Goal: Find specific page/section: Find specific page/section

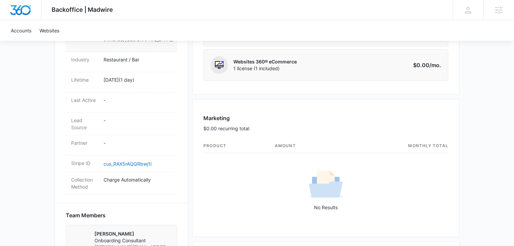
scroll to position [395, 0]
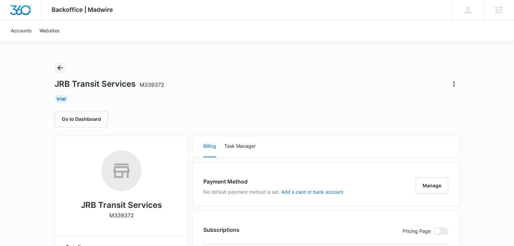
click at [63, 69] on icon "Back" at bounding box center [60, 68] width 8 height 8
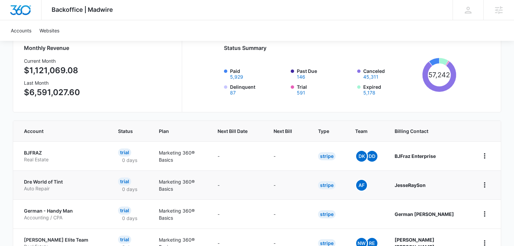
scroll to position [108, 0]
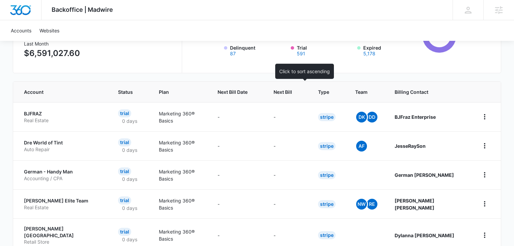
click at [292, 90] on span "Next Bill" at bounding box center [282, 91] width 19 height 7
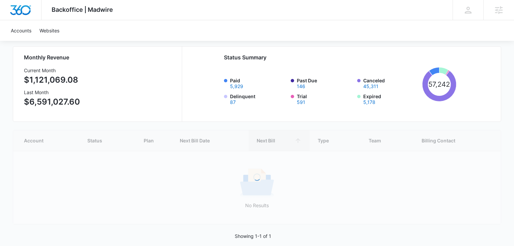
scroll to position [69, 0]
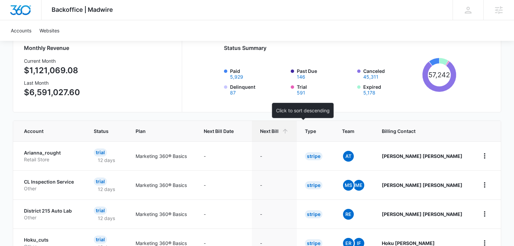
click at [279, 132] on span "Next Bill" at bounding box center [269, 130] width 19 height 7
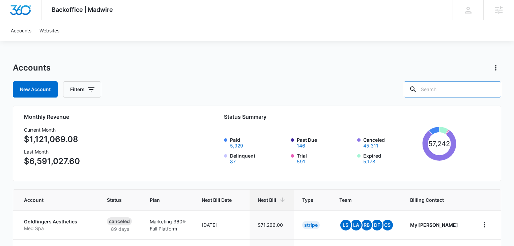
click at [445, 90] on input "text" at bounding box center [451, 89] width 97 height 16
type input "ride"
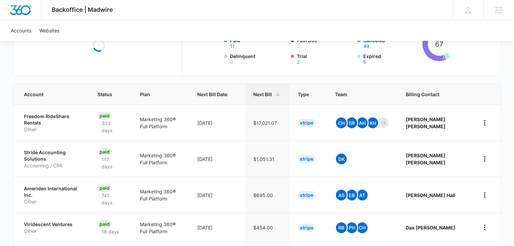
scroll to position [108, 0]
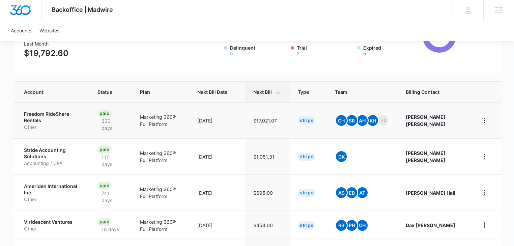
click at [47, 118] on p "Freedom RideShare Rentals" at bounding box center [52, 117] width 57 height 13
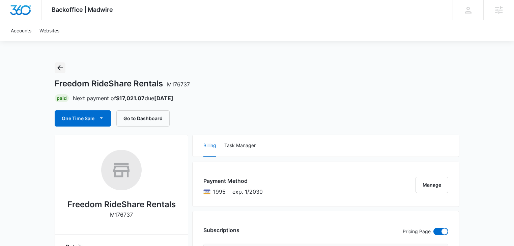
click at [62, 66] on icon "Back" at bounding box center [60, 68] width 8 height 8
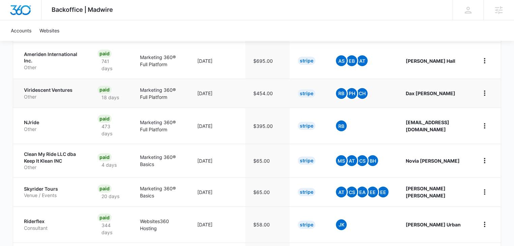
scroll to position [251, 0]
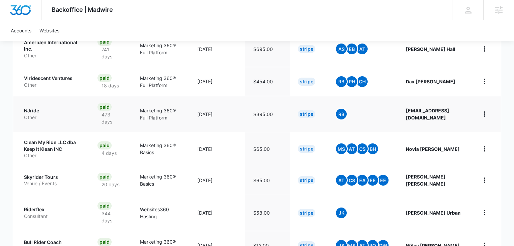
click at [54, 117] on p "Other" at bounding box center [52, 117] width 57 height 7
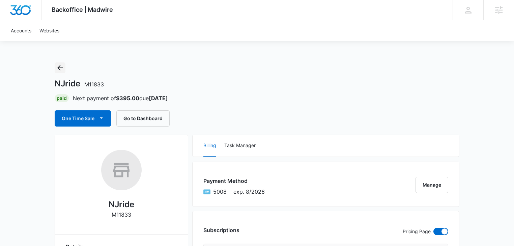
click at [63, 68] on icon "Back" at bounding box center [60, 68] width 8 height 8
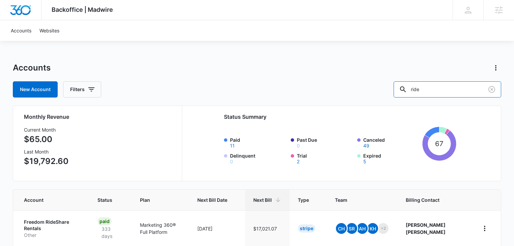
drag, startPoint x: 446, startPoint y: 87, endPoint x: 377, endPoint y: 91, distance: 68.5
click at [378, 90] on div "New Account Filters ride" at bounding box center [257, 89] width 488 height 16
type input "trans"
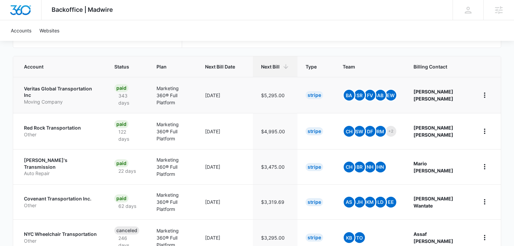
scroll to position [144, 0]
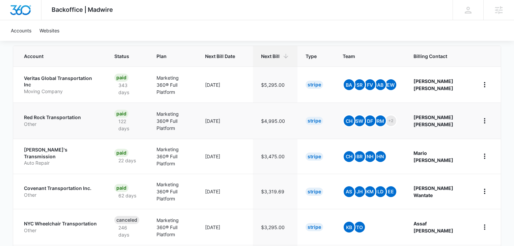
click at [49, 118] on p "Red Rock Transportation" at bounding box center [61, 117] width 74 height 7
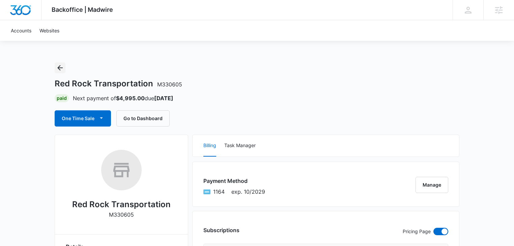
click at [56, 68] on icon "Back" at bounding box center [60, 68] width 8 height 8
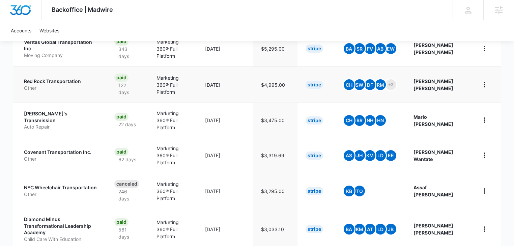
scroll to position [216, 0]
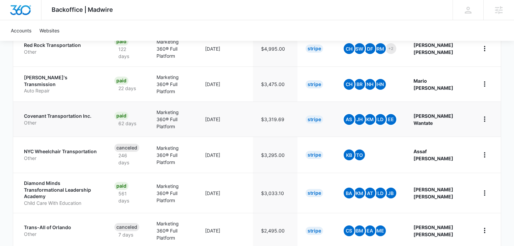
click at [62, 113] on p "Covenant Transportation Inc." at bounding box center [61, 116] width 74 height 7
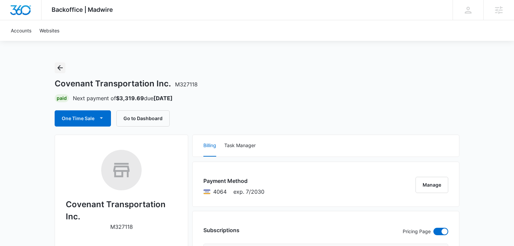
click at [59, 68] on icon "Back" at bounding box center [59, 67] width 5 height 5
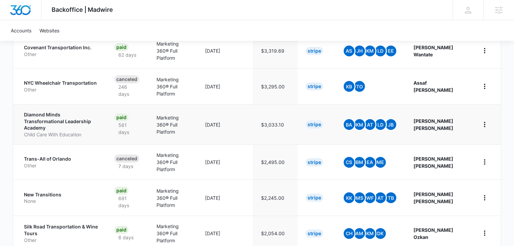
scroll to position [288, 0]
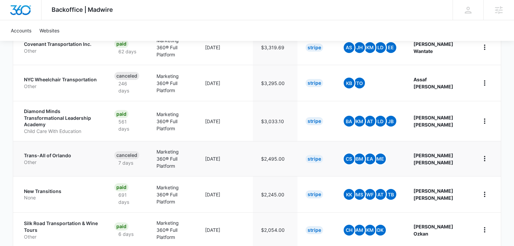
click at [38, 159] on p "Other" at bounding box center [61, 162] width 74 height 7
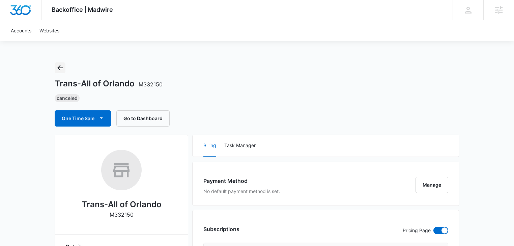
click at [61, 68] on icon "Back" at bounding box center [60, 68] width 8 height 8
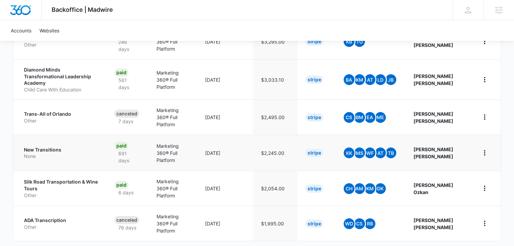
scroll to position [331, 0]
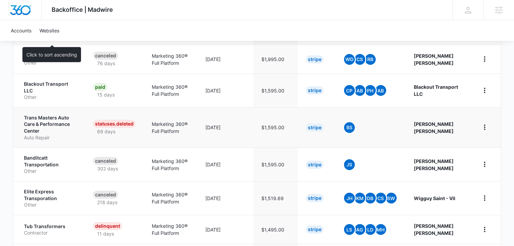
scroll to position [177, 0]
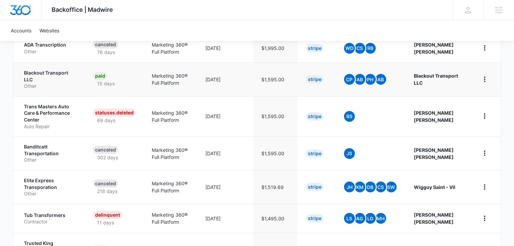
click at [52, 83] on p "Other" at bounding box center [50, 86] width 53 height 7
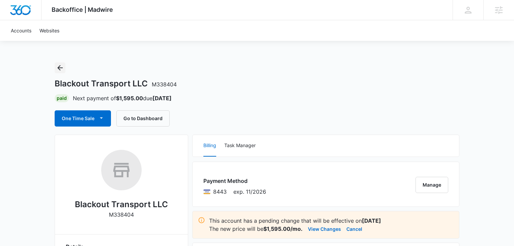
click at [62, 68] on icon "Back" at bounding box center [59, 67] width 5 height 5
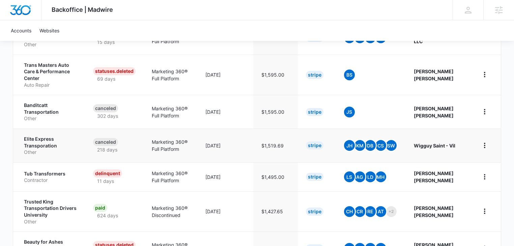
scroll to position [251, 0]
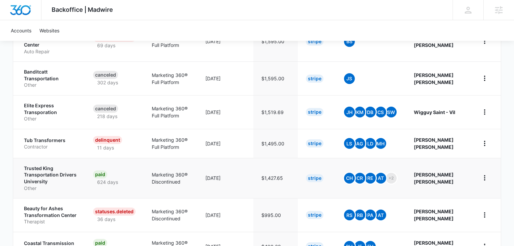
click at [44, 165] on p "Trusted King Transportation Drivers University" at bounding box center [50, 175] width 53 height 20
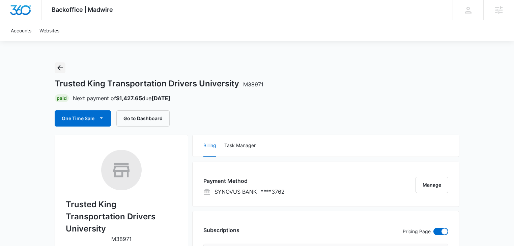
click at [62, 70] on icon "Back" at bounding box center [60, 68] width 8 height 8
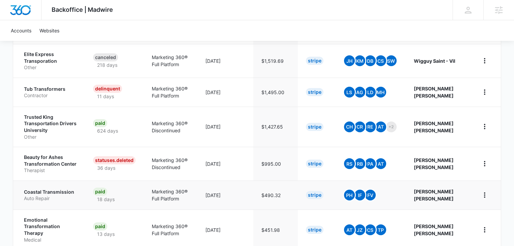
scroll to position [321, 0]
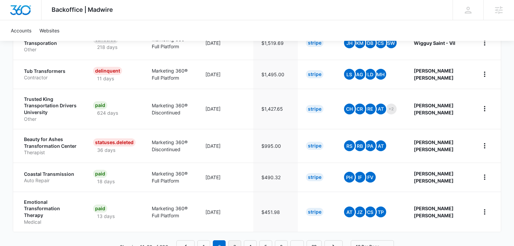
click at [236, 240] on link "3" at bounding box center [234, 246] width 13 height 13
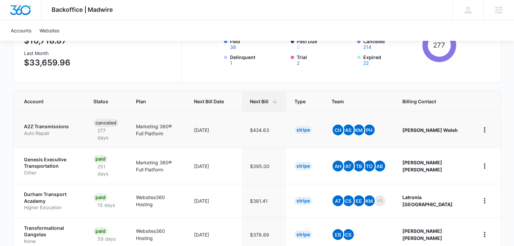
scroll to position [141, 0]
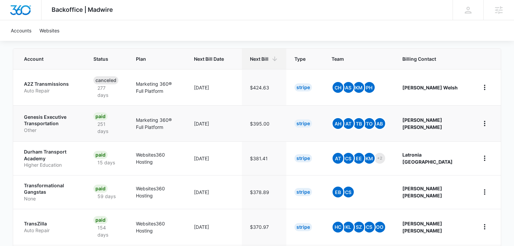
click at [38, 122] on p "Genesis Executive Transportation" at bounding box center [50, 120] width 53 height 13
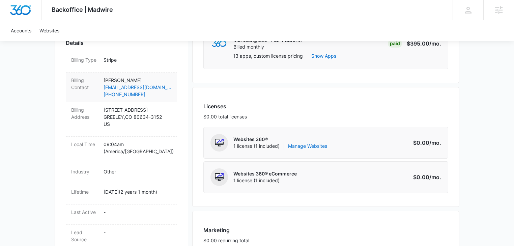
scroll to position [36, 0]
